Goal: Navigation & Orientation: Find specific page/section

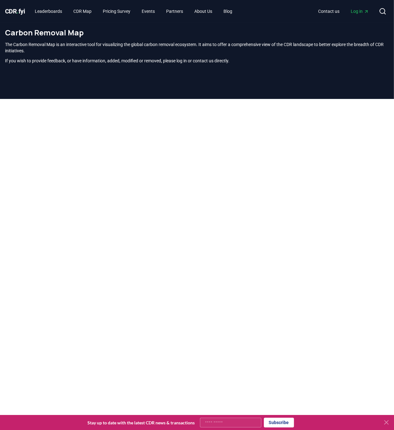
click at [194, 55] on div "The Carbon Removal Map is an interactive tool for visualizing the global carbon…" at bounding box center [197, 52] width 384 height 23
click at [18, 15] on span "." at bounding box center [18, 12] width 2 height 8
